Goal: Check status: Verify the current state of an ongoing process or item

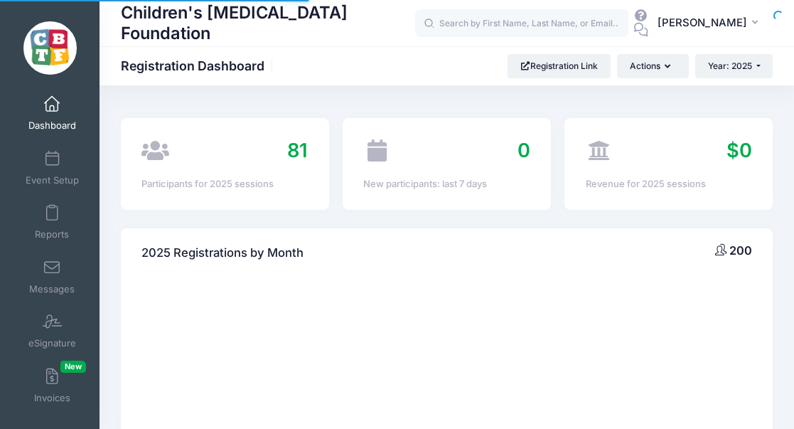
select select
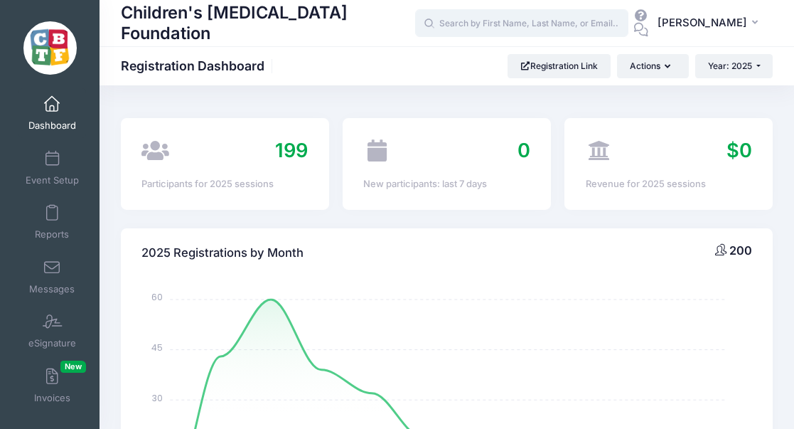
click at [466, 31] on input "text" at bounding box center [521, 23] width 213 height 28
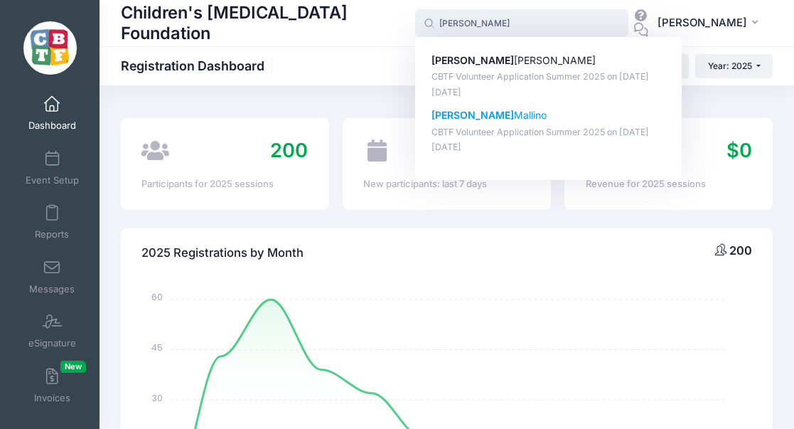
click at [492, 139] on p "CBTF Volunteer Application Summer 2025 on Jun-01, 2025" at bounding box center [548, 133] width 235 height 14
type input "Carrie Mallino (CBTF Volunteer Application Summer 2025, Jun-01, 2025)"
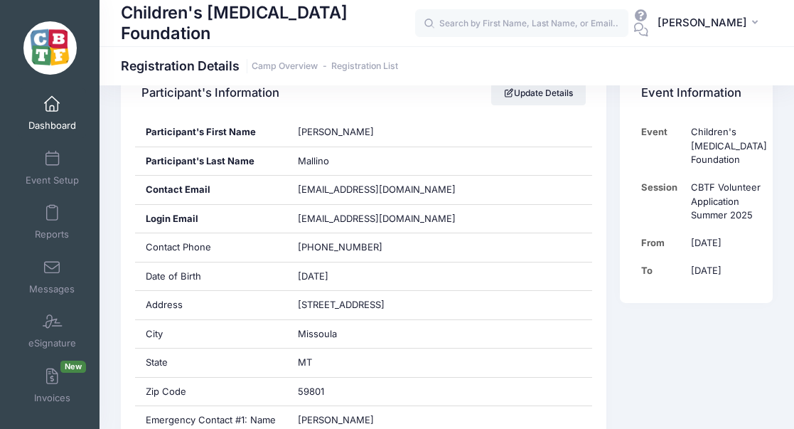
scroll to position [300, 0]
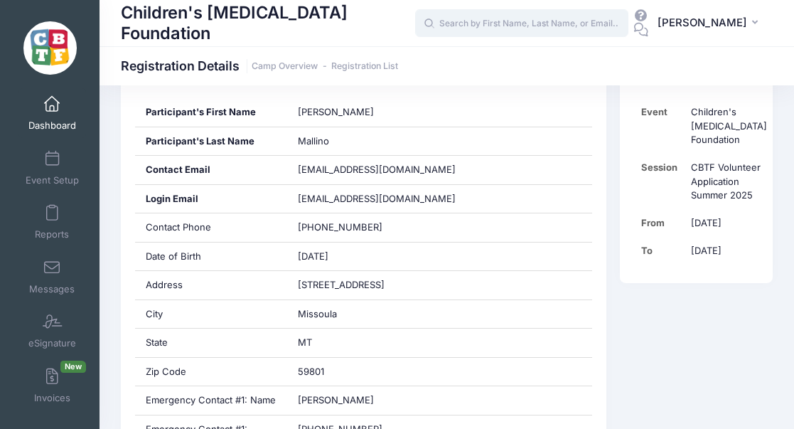
click at [492, 18] on input "text" at bounding box center [521, 23] width 213 height 28
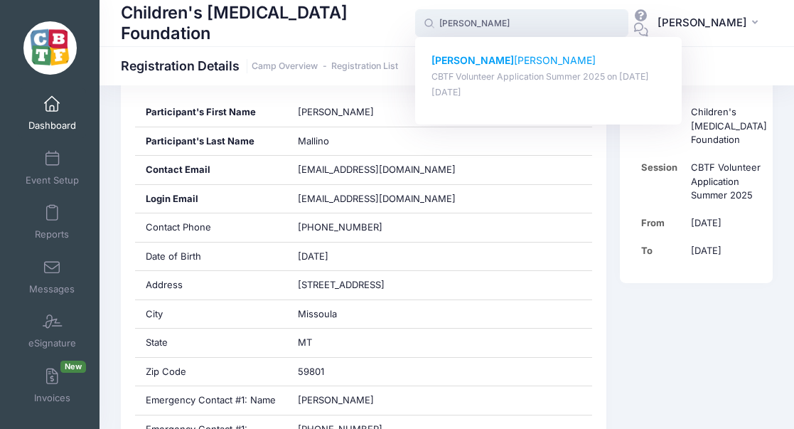
click at [511, 63] on p "Laci Benjamin" at bounding box center [548, 60] width 235 height 15
type input "Laci Benjamin (CBTF Volunteer Application Summer 2025, Jun-01, 2025)"
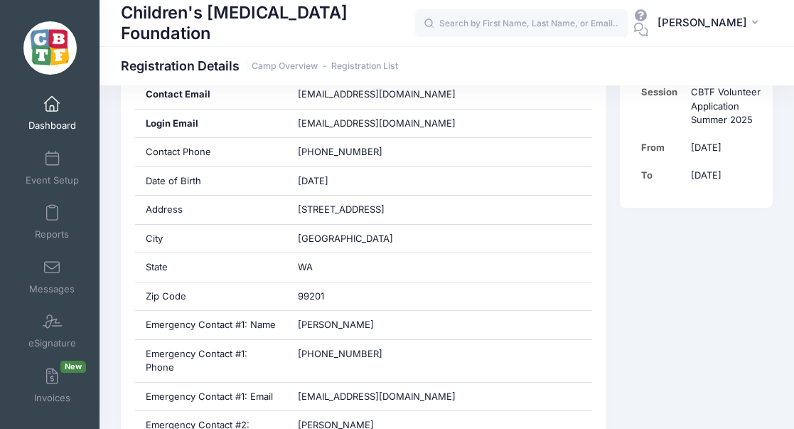
scroll to position [377, 0]
